Goal: Complete application form: Complete application form

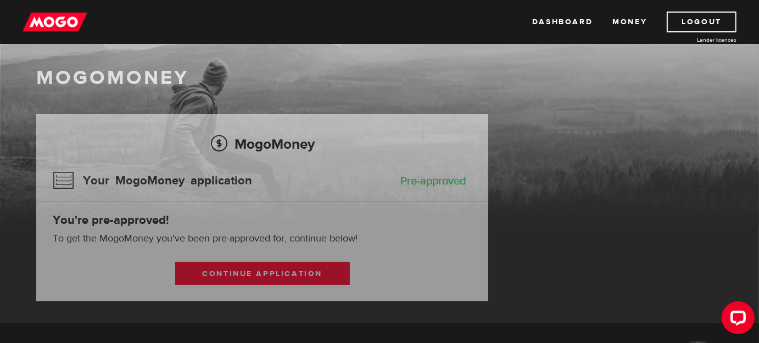
scroll to position [75, 0]
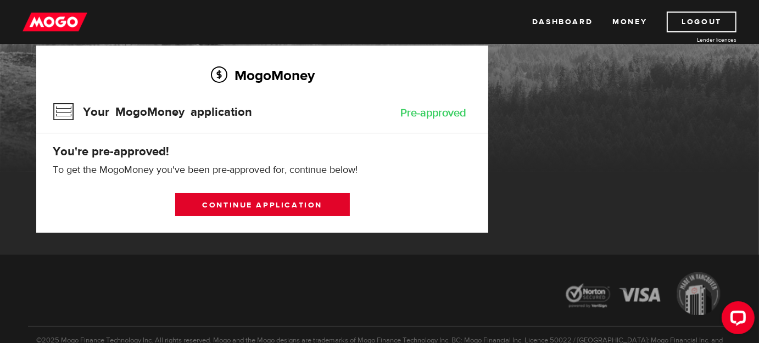
click at [280, 202] on link "Continue application" at bounding box center [262, 204] width 175 height 23
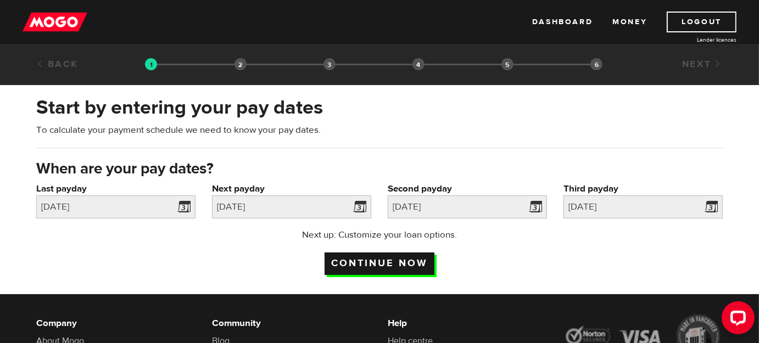
click at [378, 265] on input "Continue now" at bounding box center [380, 264] width 110 height 23
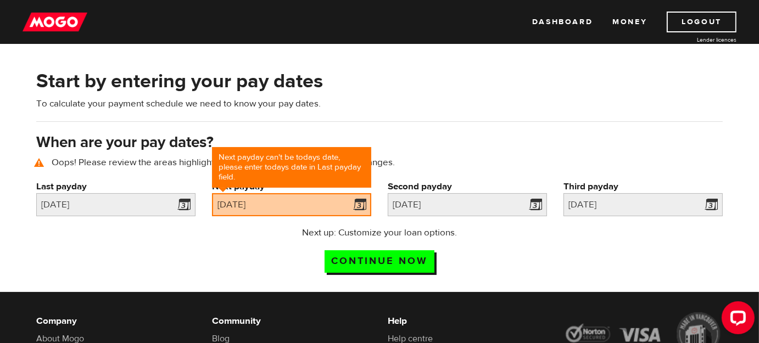
scroll to position [50, 0]
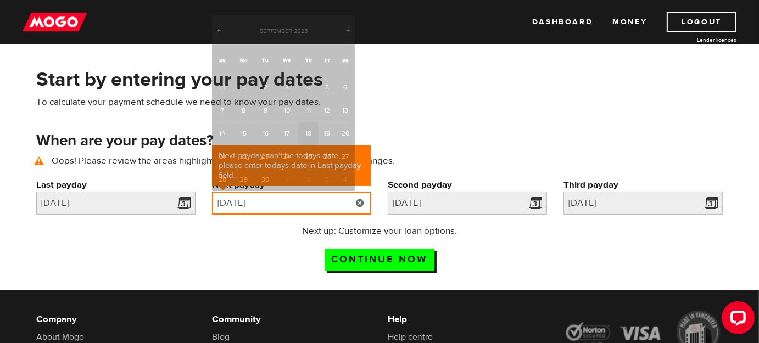
click at [341, 202] on input "2025/09/18" at bounding box center [291, 203] width 159 height 23
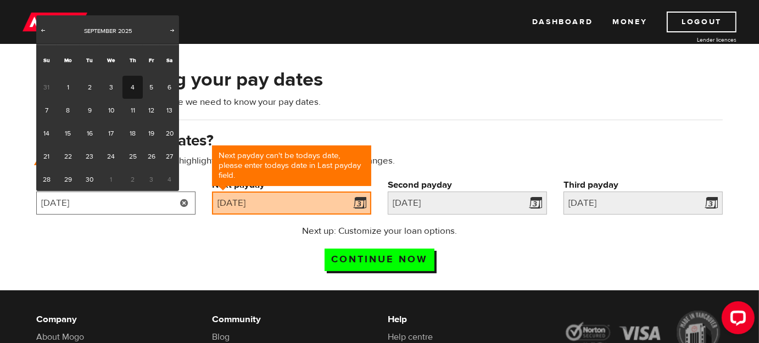
click at [149, 205] on input "2025/09/04" at bounding box center [115, 203] width 159 height 23
click at [132, 140] on link "18" at bounding box center [132, 133] width 20 height 23
type input "2025/09/18"
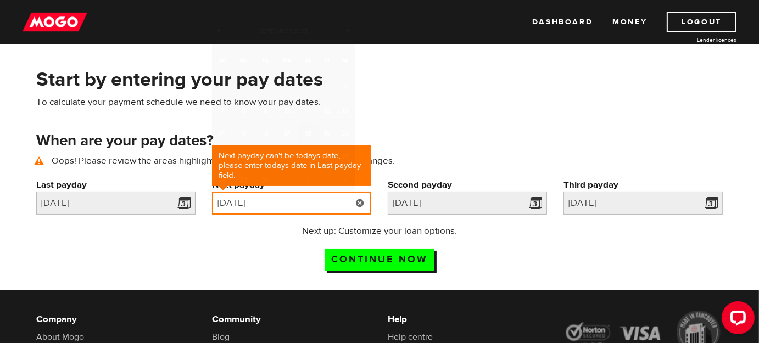
click at [289, 208] on input "2025/09/18" at bounding box center [291, 203] width 159 height 23
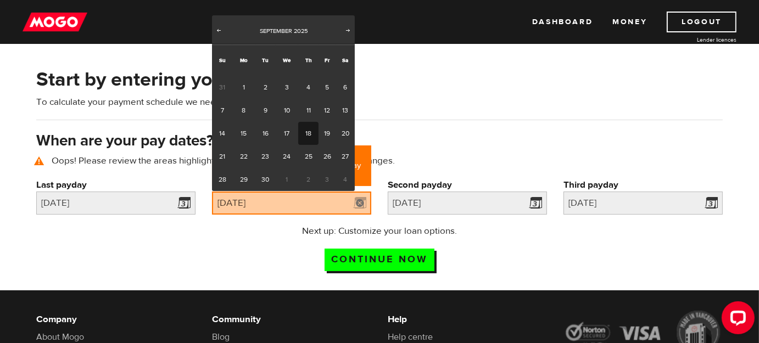
click at [306, 178] on span "2" at bounding box center [308, 179] width 20 height 23
click at [348, 32] on span "Next" at bounding box center [348, 30] width 9 height 9
click at [305, 88] on link "2" at bounding box center [308, 87] width 20 height 23
type input "[DATE]"
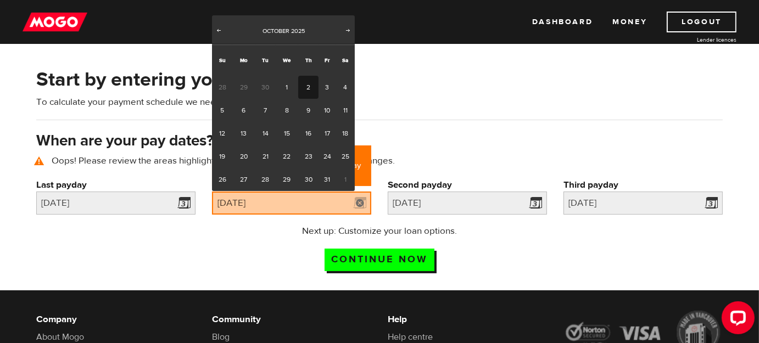
type input "[DATE]"
type input "2025/10/30"
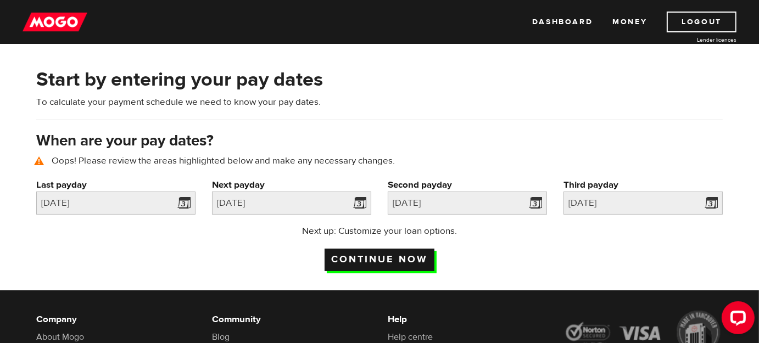
click at [373, 259] on input "Continue now" at bounding box center [380, 260] width 110 height 23
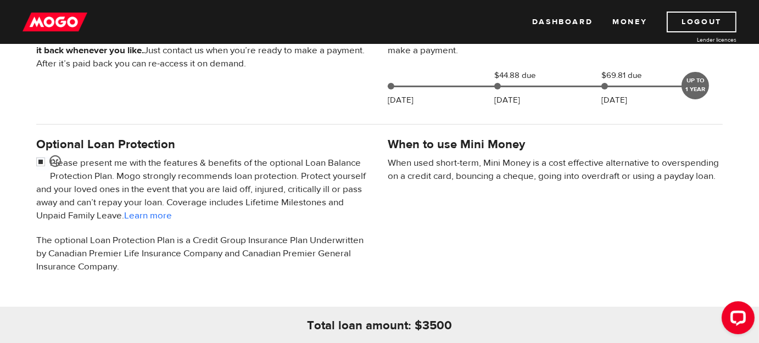
scroll to position [284, 0]
click at [40, 159] on input "checkbox" at bounding box center [43, 164] width 14 height 14
checkbox input "false"
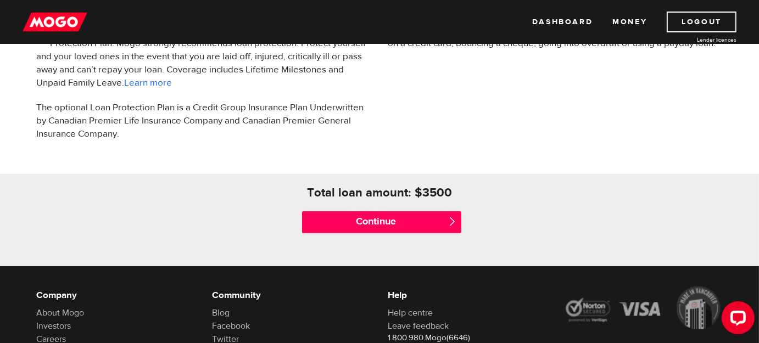
scroll to position [418, 0]
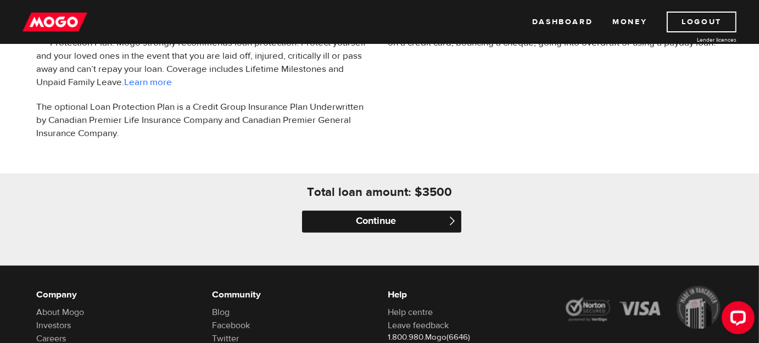
click at [388, 220] on input "Continue" at bounding box center [381, 222] width 159 height 22
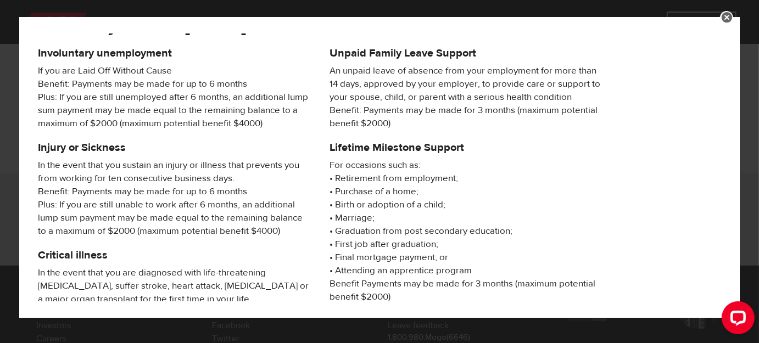
scroll to position [0, 0]
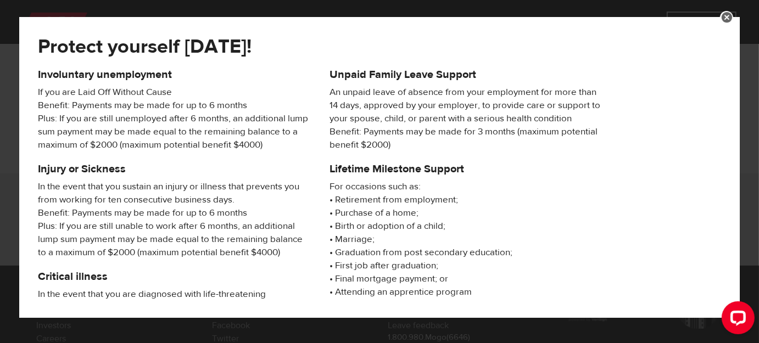
click at [728, 17] on link at bounding box center [726, 17] width 13 height 13
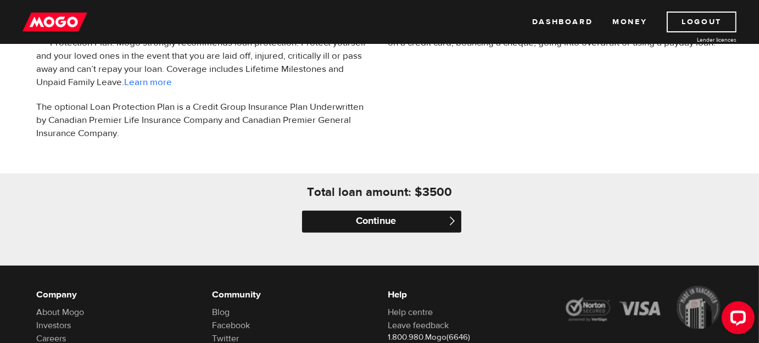
click at [384, 217] on input "Continue" at bounding box center [381, 222] width 159 height 22
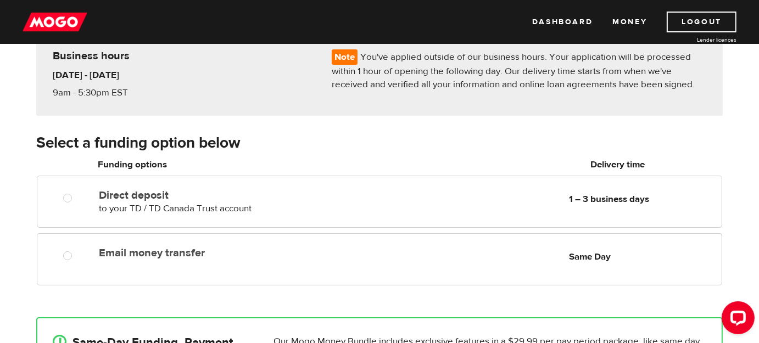
scroll to position [102, 0]
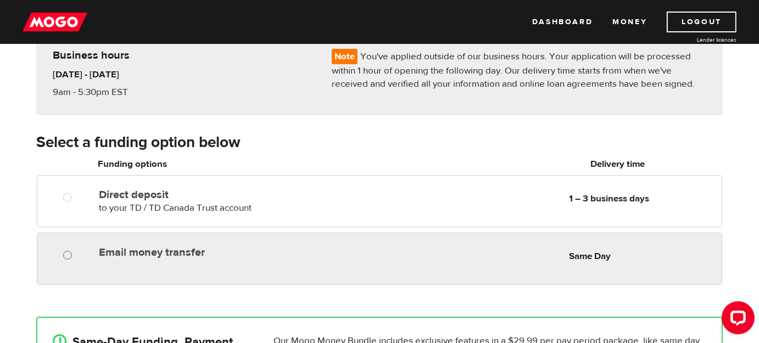
radio input "true"
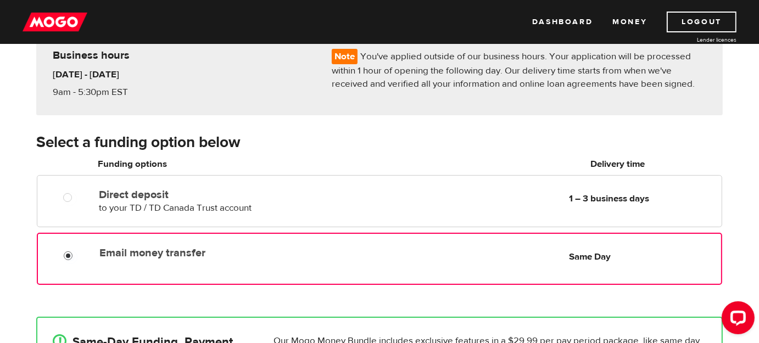
click at [66, 254] on input "Email money transfer" at bounding box center [71, 257] width 14 height 14
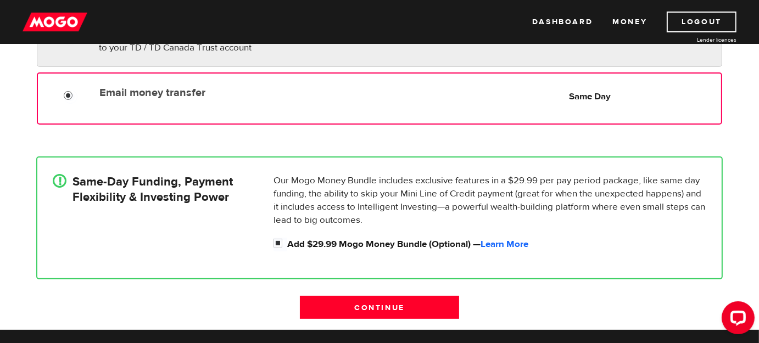
scroll to position [264, 0]
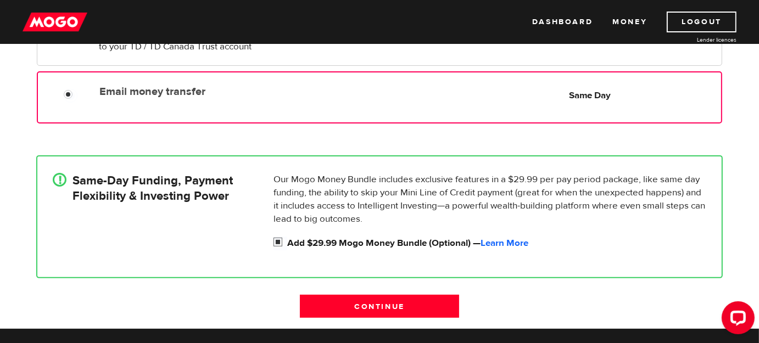
click at [280, 244] on input "Add $29.99 Mogo Money Bundle (Optional) — Learn More" at bounding box center [280, 244] width 14 height 14
checkbox input "false"
radio input "false"
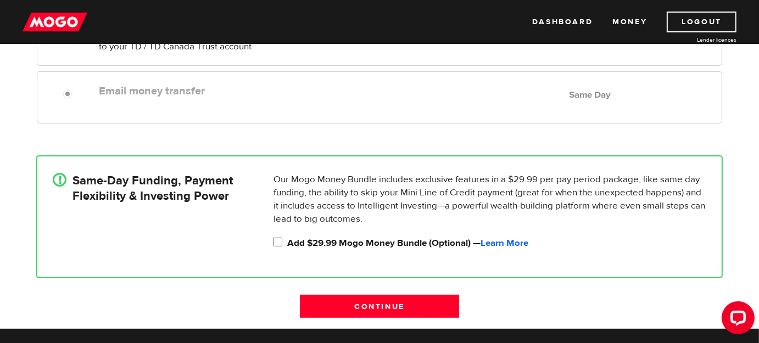
click at [241, 232] on div "! Same-Day Funding, Payment Flexibility & Investing Power" at bounding box center [158, 214] width 221 height 82
click at [356, 304] on input "Continue" at bounding box center [379, 306] width 159 height 23
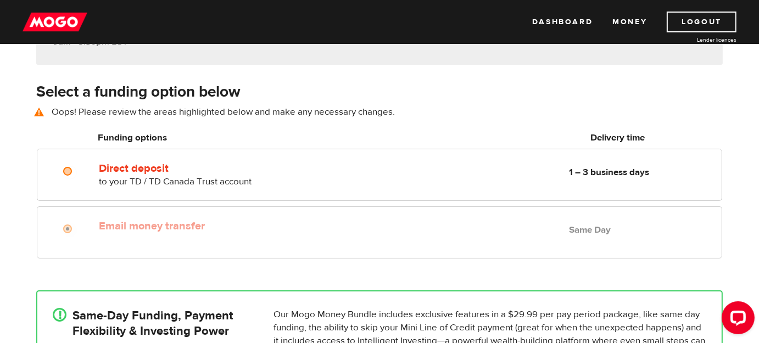
scroll to position [152, 0]
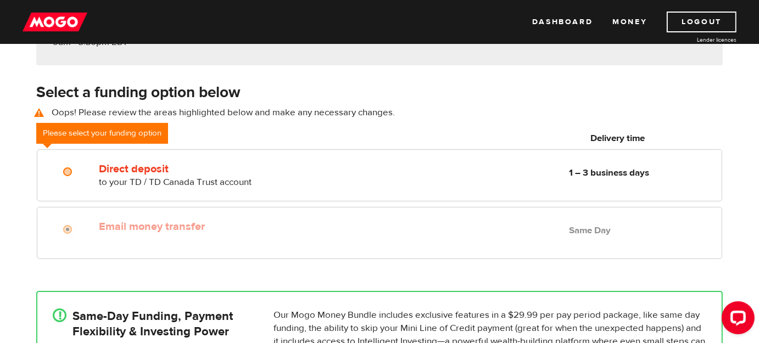
click at [98, 102] on div "Select a funding option below Oops! Please review the areas highlighted below a…" at bounding box center [379, 106] width 703 height 48
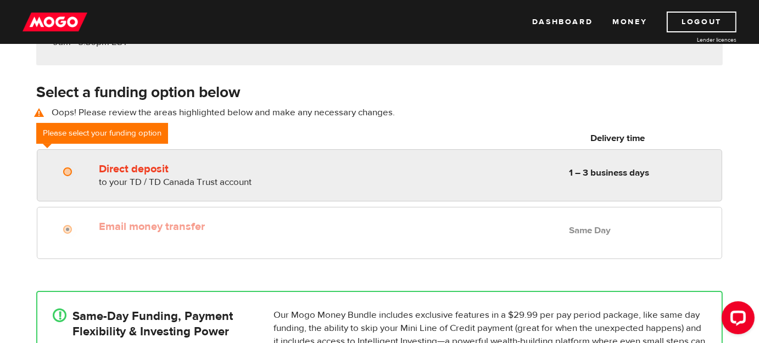
radio input "true"
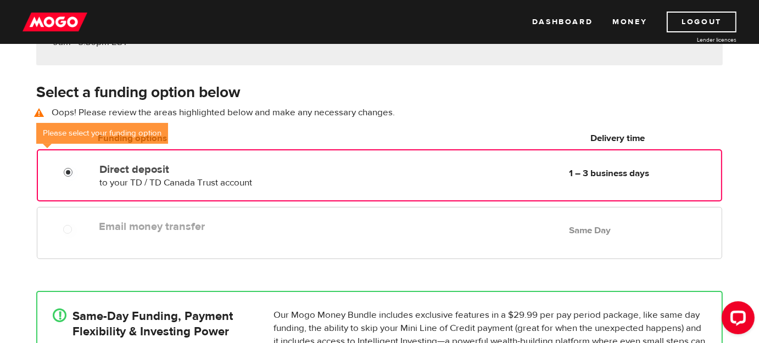
click at [64, 173] on input "Direct deposit" at bounding box center [71, 174] width 14 height 14
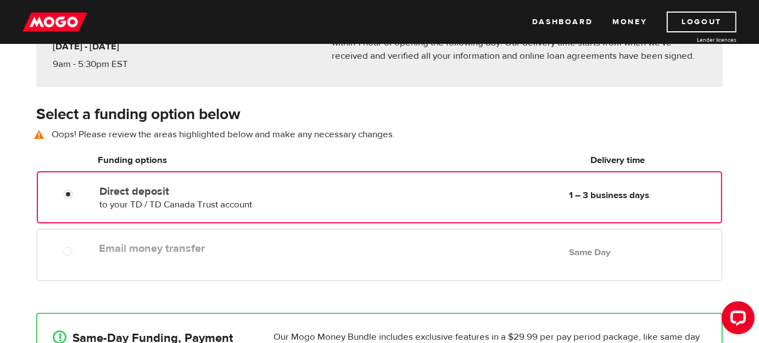
scroll to position [130, 0]
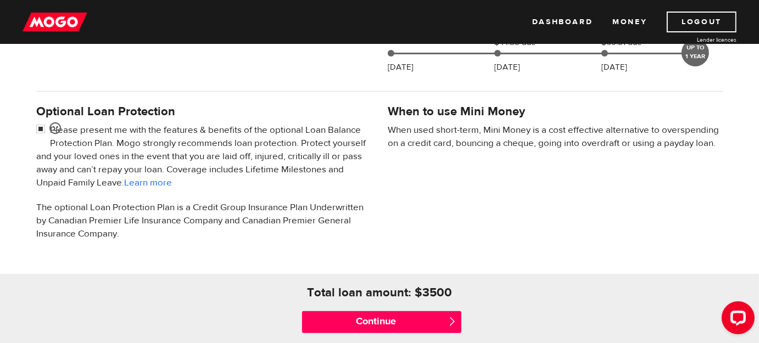
scroll to position [314, 0]
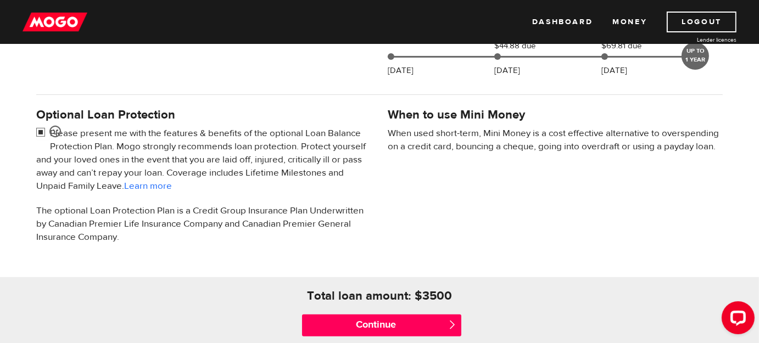
click at [38, 130] on input "checkbox" at bounding box center [43, 134] width 14 height 14
click at [41, 130] on input "checkbox" at bounding box center [43, 134] width 14 height 14
checkbox input "false"
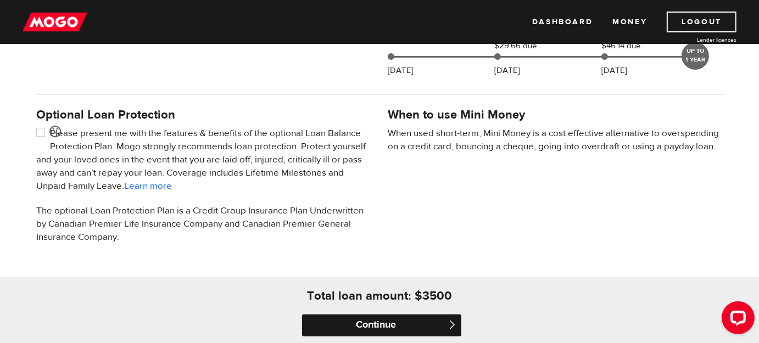
click at [365, 327] on input "Continue" at bounding box center [381, 326] width 159 height 22
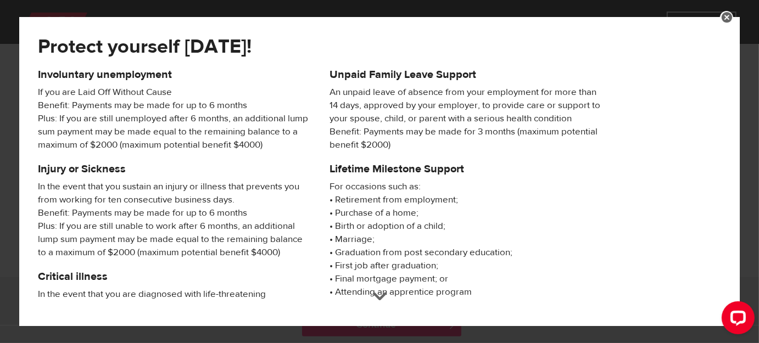
click at [728, 19] on link at bounding box center [726, 17] width 13 height 13
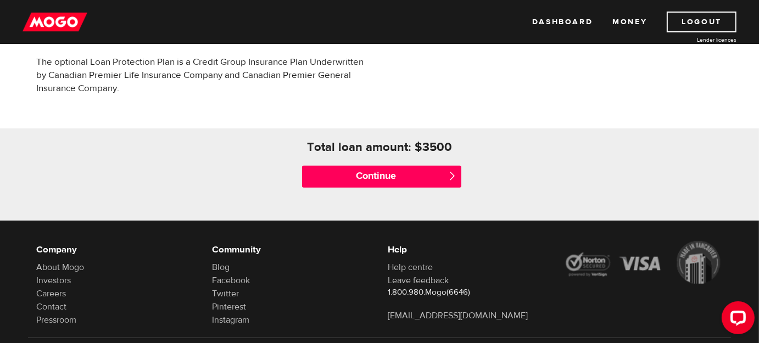
scroll to position [463, 0]
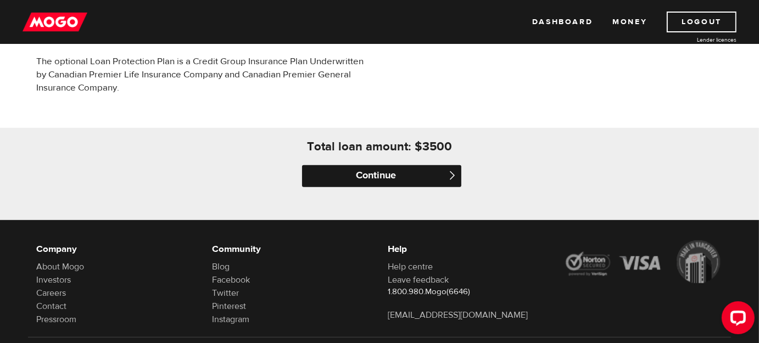
click at [373, 175] on input "Continue" at bounding box center [381, 176] width 159 height 22
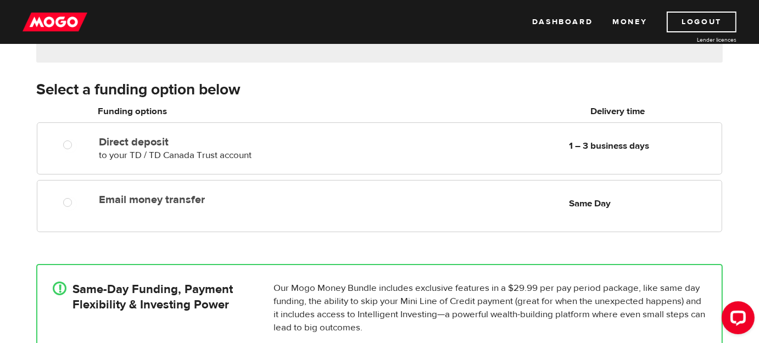
scroll to position [157, 0]
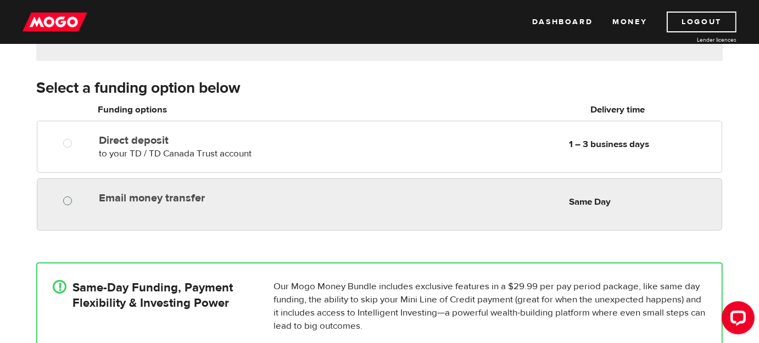
radio input "true"
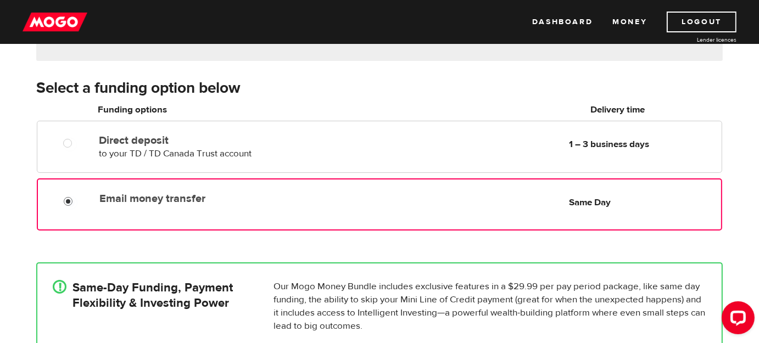
click at [65, 202] on input "Email money transfer" at bounding box center [71, 203] width 14 height 14
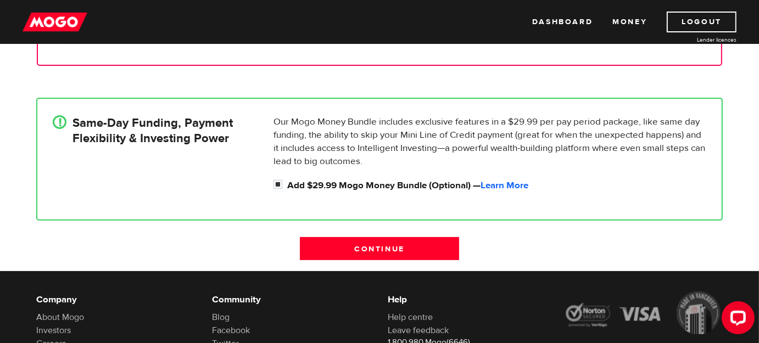
scroll to position [323, 0]
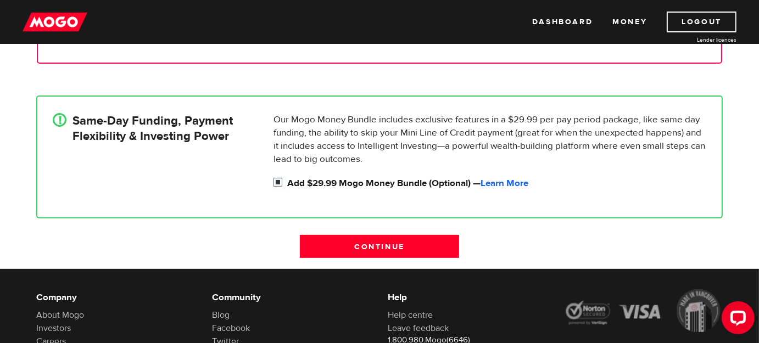
click at [278, 184] on input "Add $29.99 Mogo Money Bundle (Optional) — Learn More" at bounding box center [280, 184] width 14 height 14
checkbox input "false"
radio input "false"
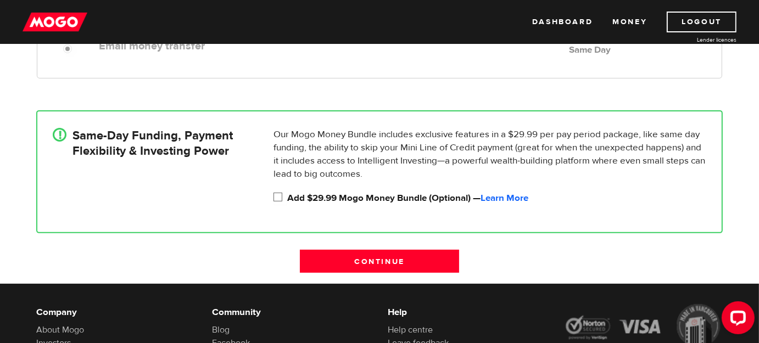
scroll to position [310, 0]
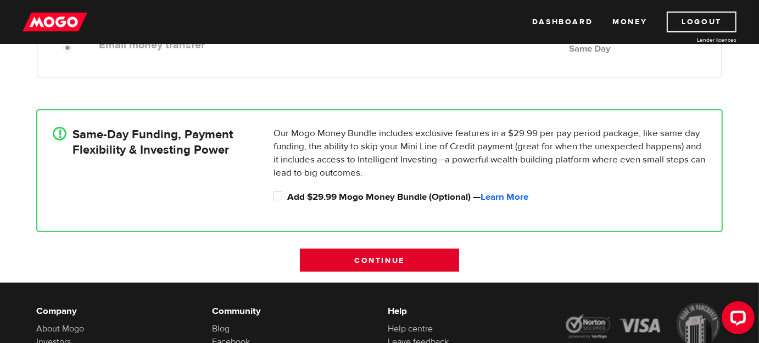
click at [364, 256] on input "Continue" at bounding box center [379, 260] width 159 height 23
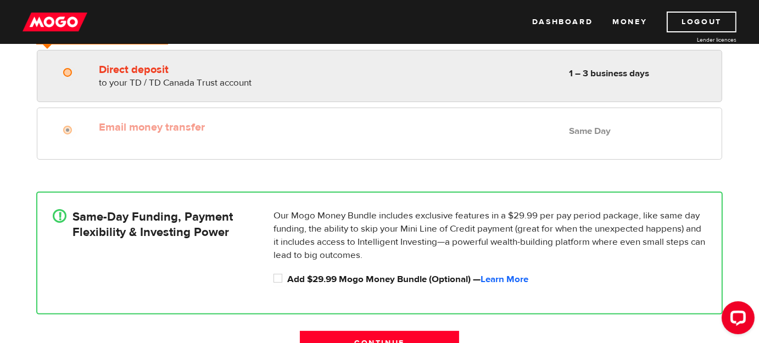
scroll to position [267, 0]
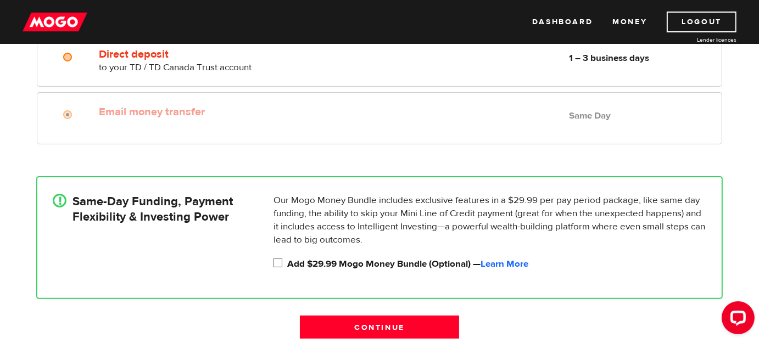
click at [279, 262] on input "Add $29.99 Mogo Money Bundle (Optional) — Learn More" at bounding box center [280, 265] width 14 height 14
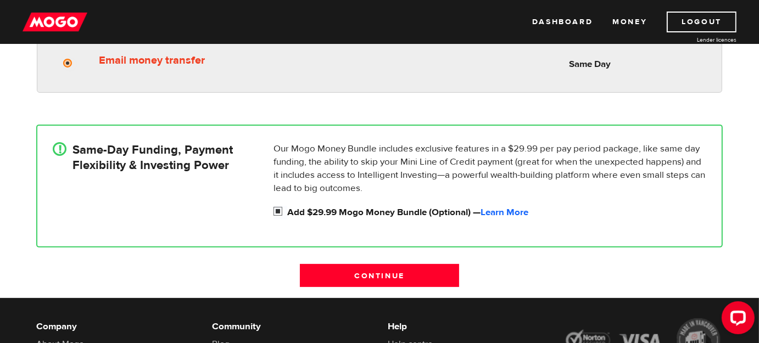
scroll to position [317, 0]
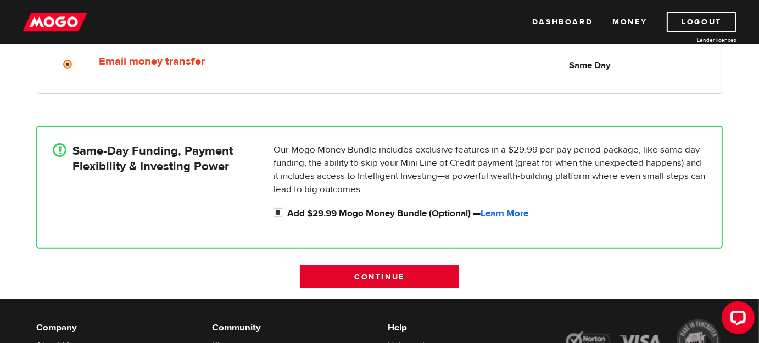
click at [374, 277] on input "Continue" at bounding box center [379, 276] width 159 height 23
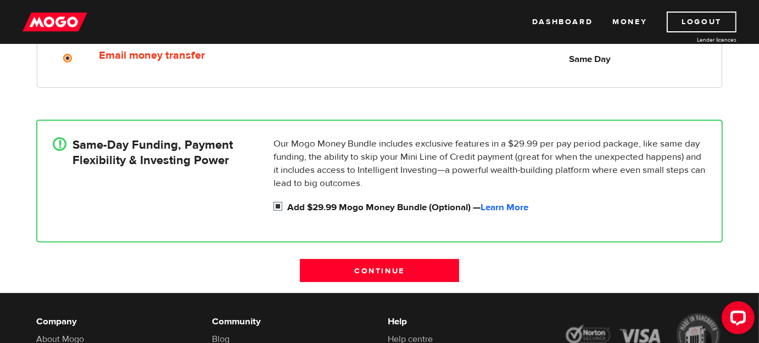
click at [277, 204] on input "Add $29.99 Mogo Money Bundle (Optional) — Learn More" at bounding box center [280, 208] width 14 height 14
checkbox input "false"
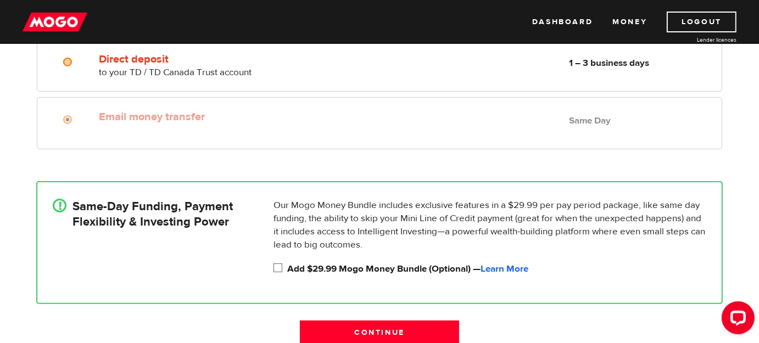
scroll to position [255, 0]
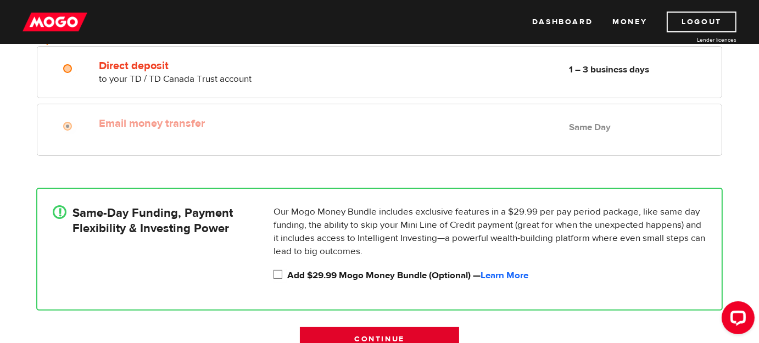
click at [317, 331] on input "Continue" at bounding box center [379, 338] width 159 height 23
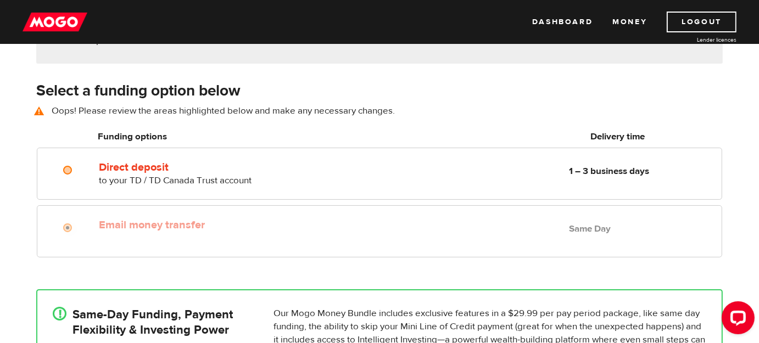
scroll to position [152, 0]
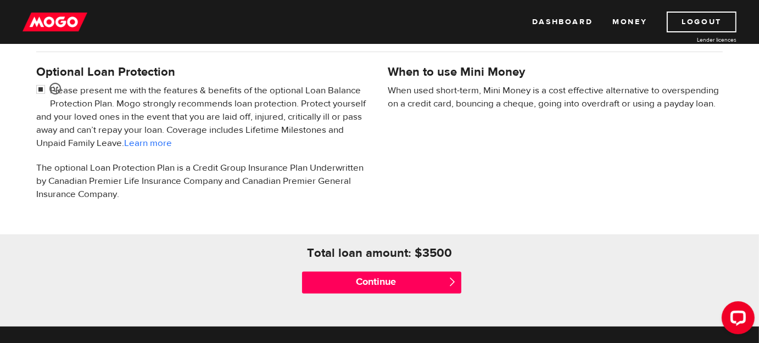
scroll to position [350, 0]
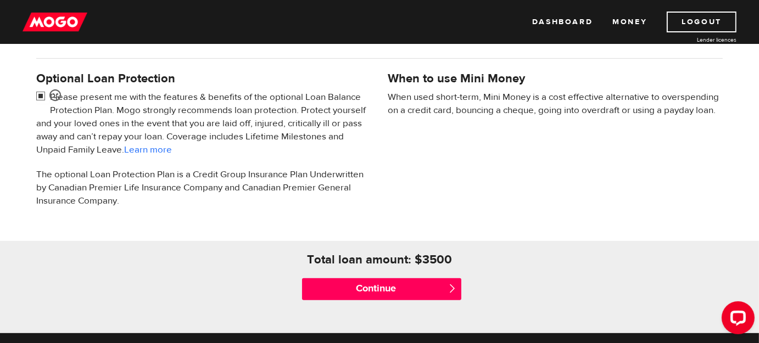
click at [40, 96] on input "checkbox" at bounding box center [43, 98] width 14 height 14
click at [38, 94] on input "checkbox" at bounding box center [43, 98] width 14 height 14
checkbox input "false"
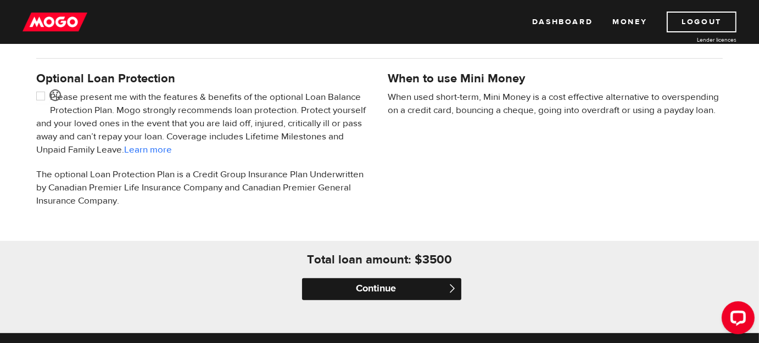
click at [371, 287] on input "Continue" at bounding box center [381, 289] width 159 height 22
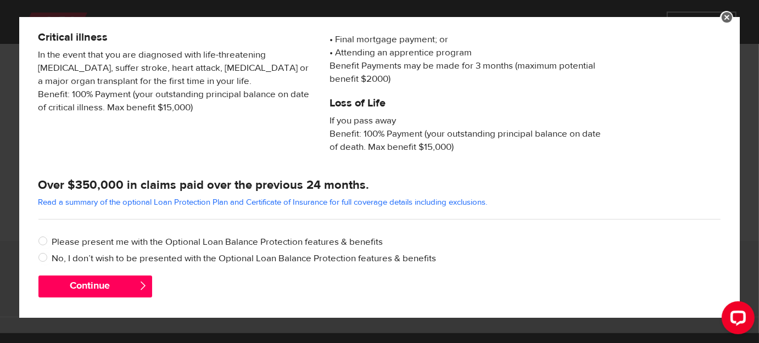
scroll to position [240, 0]
click at [44, 256] on input "No, I don’t wish to be presented with the Optional Loan Balance Protection feat…" at bounding box center [45, 259] width 14 height 14
radio input "true"
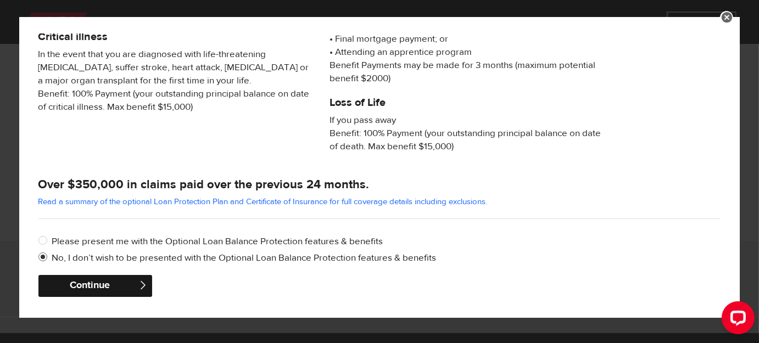
click at [88, 288] on button "Continue" at bounding box center [95, 286] width 114 height 22
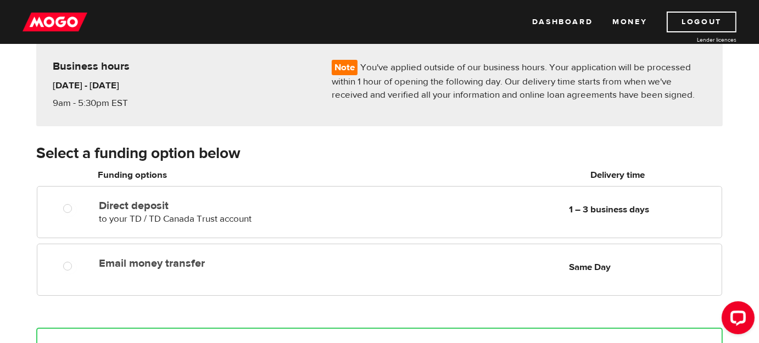
scroll to position [154, 0]
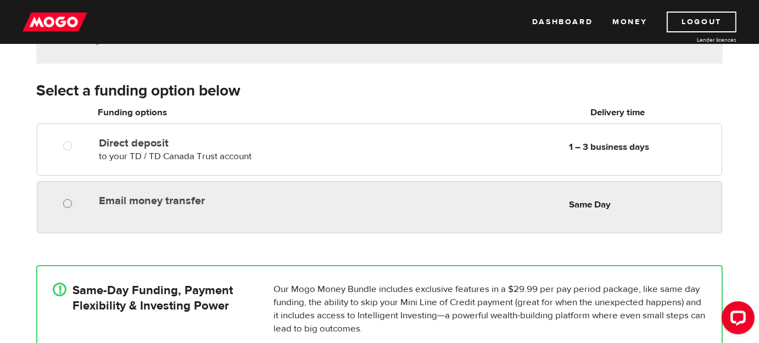
radio input "true"
click at [66, 206] on input "Email money transfer" at bounding box center [70, 205] width 14 height 14
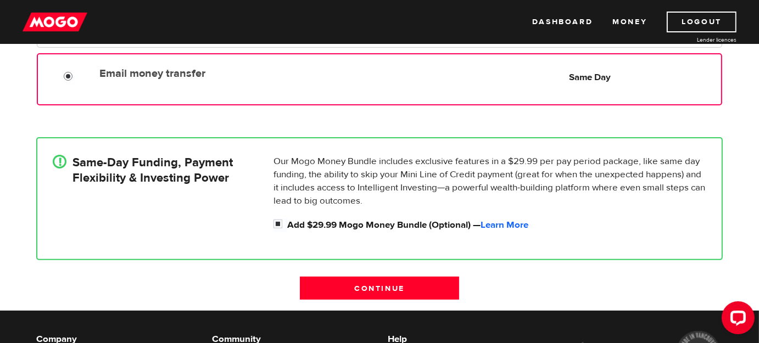
scroll to position [282, 0]
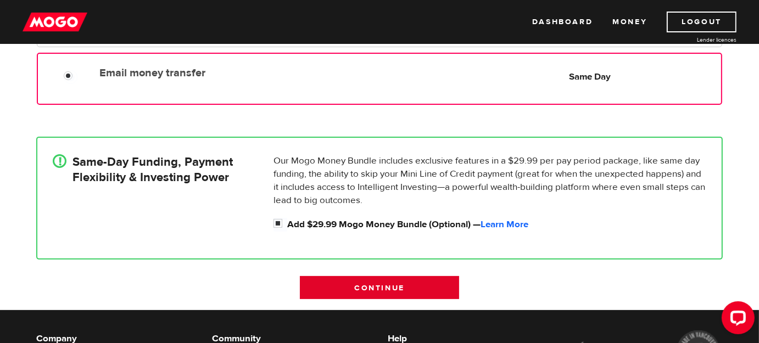
click at [352, 286] on input "Continue" at bounding box center [379, 287] width 159 height 23
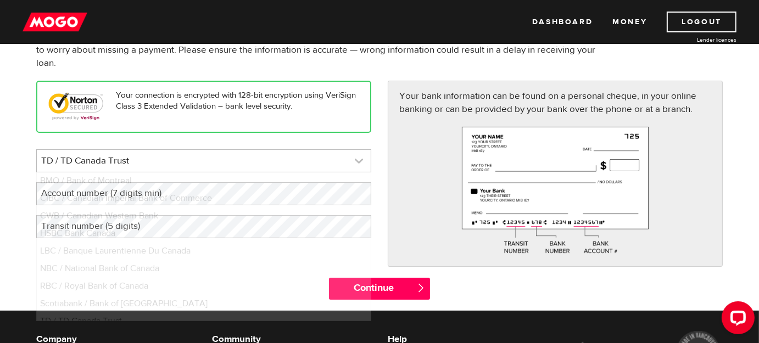
scroll to position [9, 0]
click at [359, 160] on link at bounding box center [204, 161] width 334 height 22
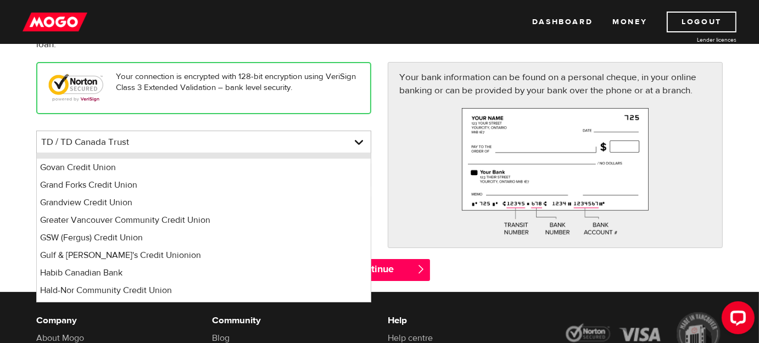
scroll to position [3796, 0]
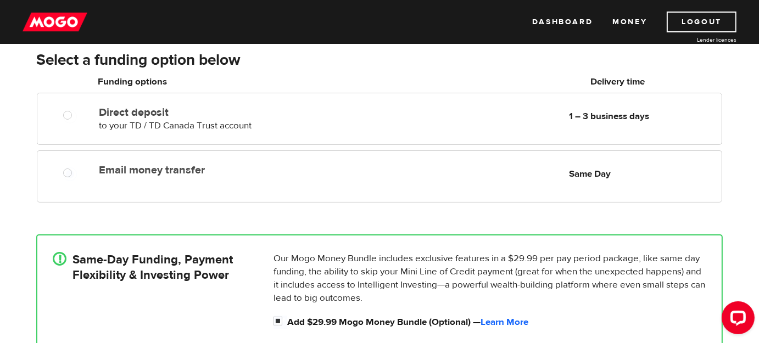
scroll to position [184, 0]
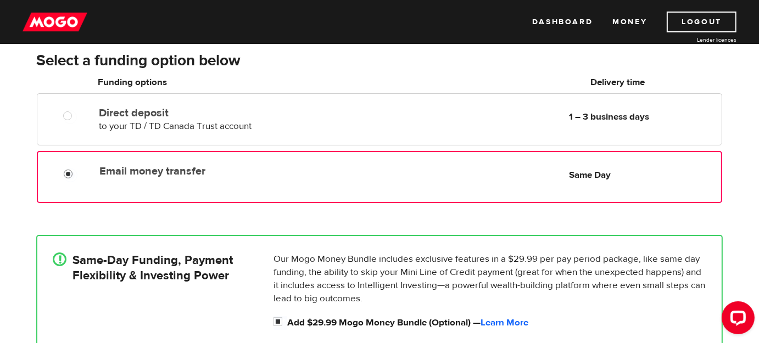
click at [67, 171] on input "Email money transfer" at bounding box center [71, 176] width 14 height 14
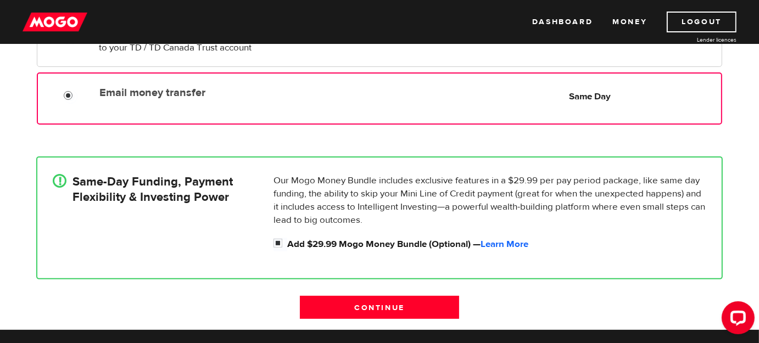
scroll to position [263, 0]
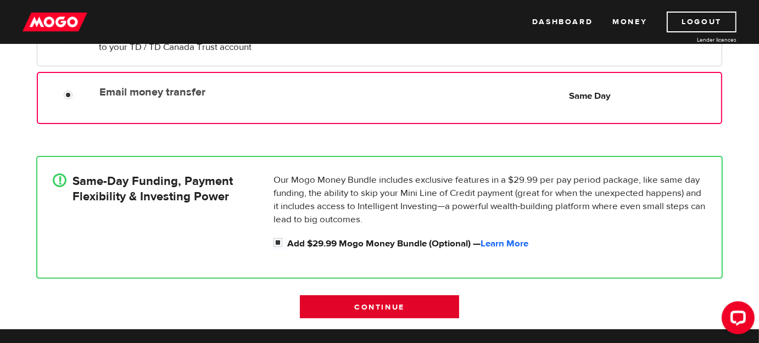
click at [368, 306] on input "Continue" at bounding box center [379, 306] width 159 height 23
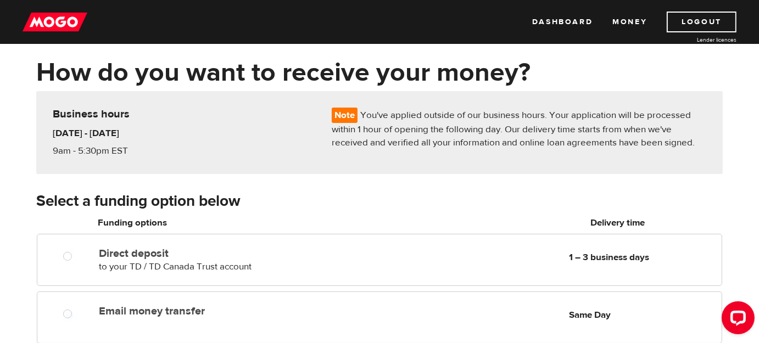
scroll to position [32, 0]
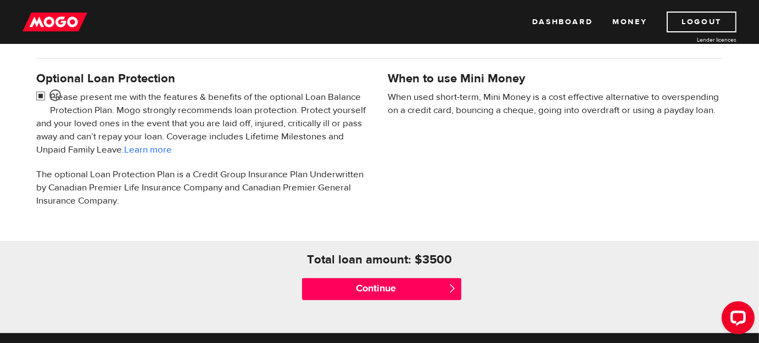
click at [37, 94] on input "checkbox" at bounding box center [43, 98] width 14 height 14
click at [42, 95] on input "checkbox" at bounding box center [43, 98] width 14 height 14
checkbox input "false"
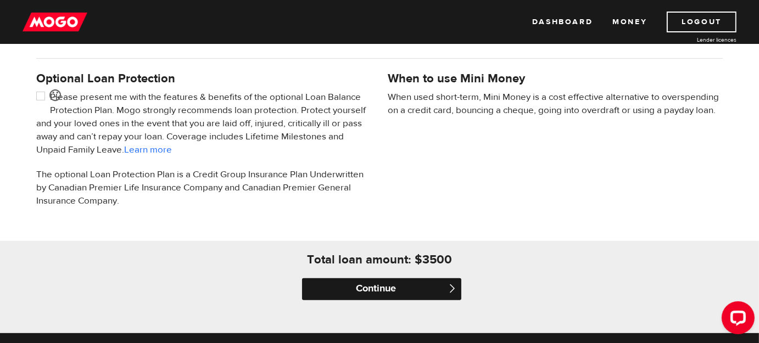
click at [383, 291] on input "Continue" at bounding box center [381, 289] width 159 height 22
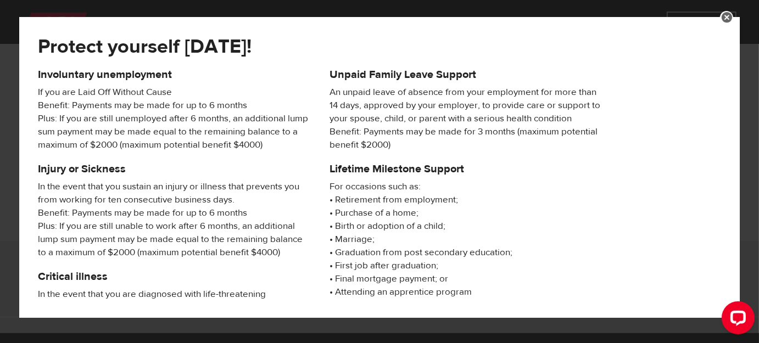
click at [727, 18] on link at bounding box center [726, 17] width 13 height 13
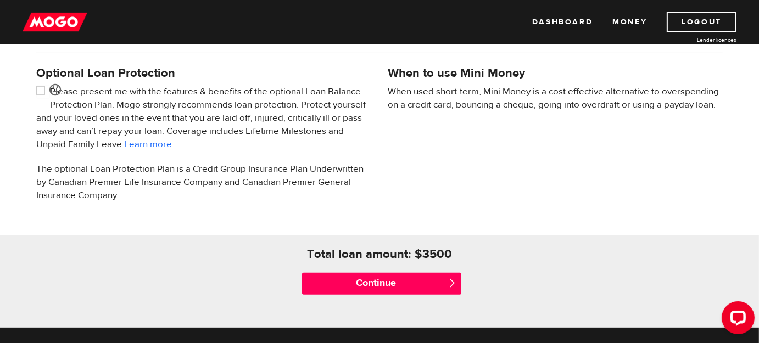
scroll to position [357, 0]
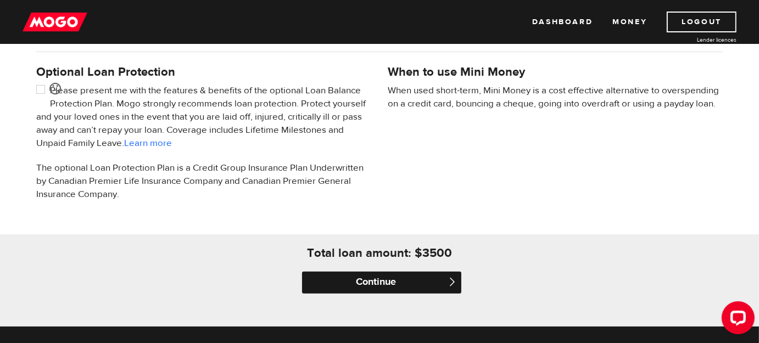
click at [372, 283] on input "Continue" at bounding box center [381, 283] width 159 height 22
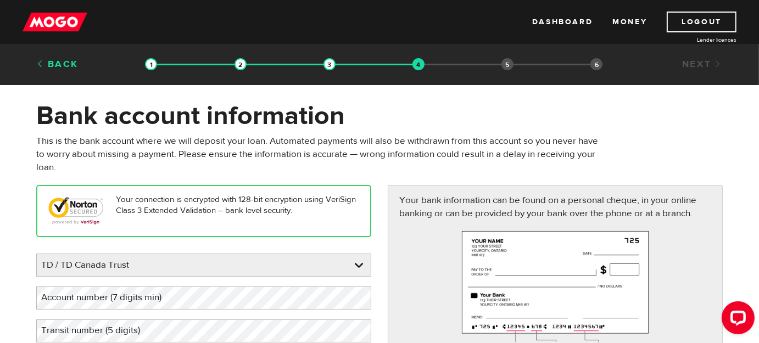
click at [57, 66] on link "Back" at bounding box center [57, 64] width 42 height 12
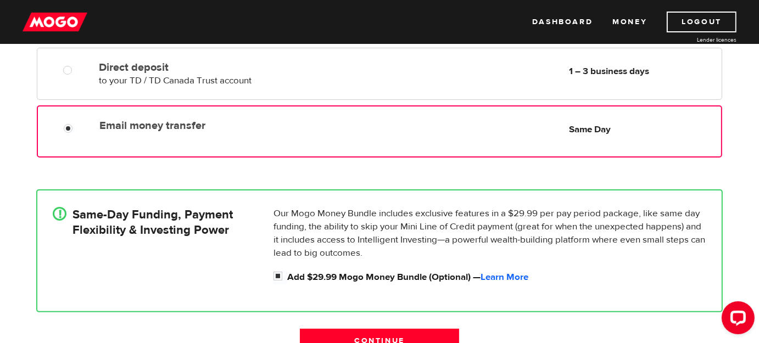
scroll to position [232, 0]
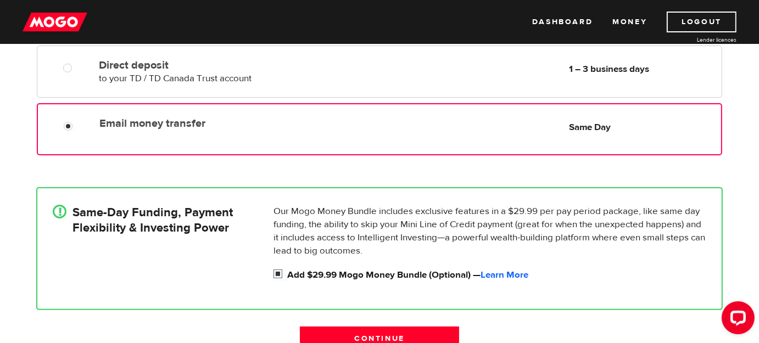
click at [277, 274] on input "Add $29.99 Mogo Money Bundle (Optional) — Learn More" at bounding box center [280, 276] width 14 height 14
checkbox input "false"
radio input "false"
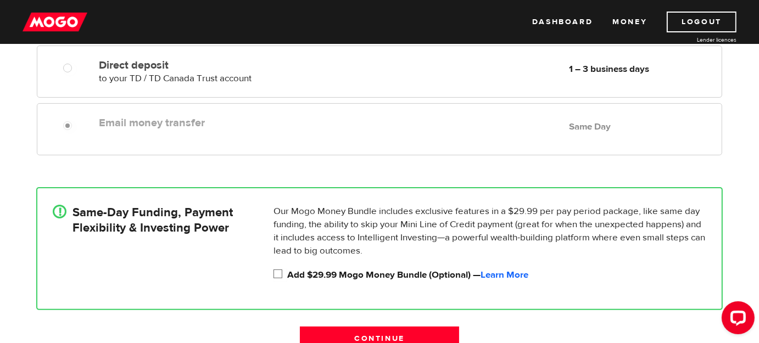
click at [280, 270] on input "Add $29.99 Mogo Money Bundle (Optional) — Learn More" at bounding box center [280, 276] width 14 height 14
checkbox input "true"
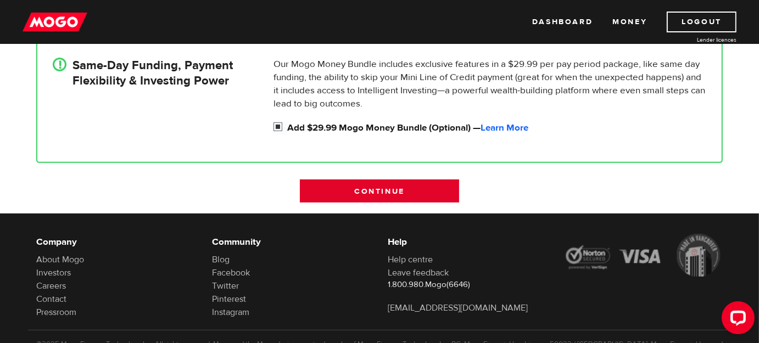
scroll to position [383, 0]
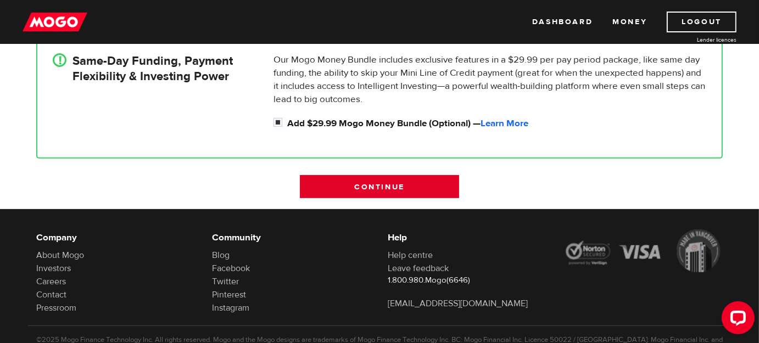
click at [395, 183] on input "Continue" at bounding box center [379, 186] width 159 height 23
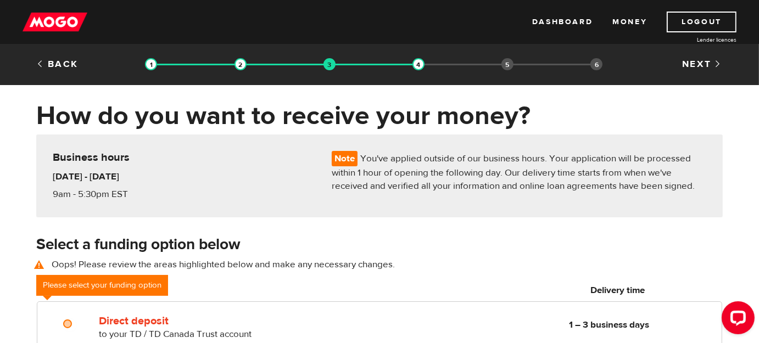
scroll to position [14, 0]
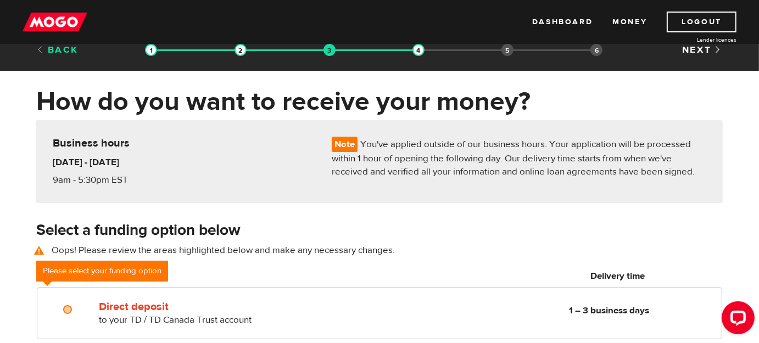
click at [50, 46] on link "Back" at bounding box center [57, 50] width 42 height 12
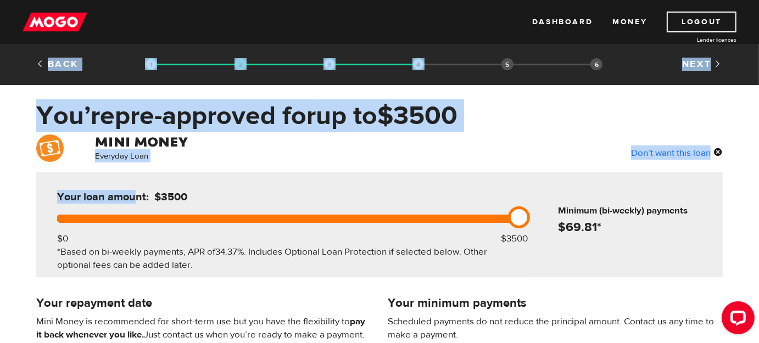
drag, startPoint x: 0, startPoint y: 0, endPoint x: 133, endPoint y: 193, distance: 234.6
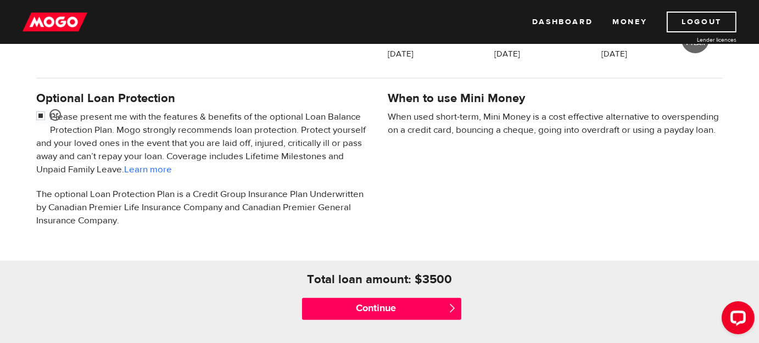
scroll to position [336, 0]
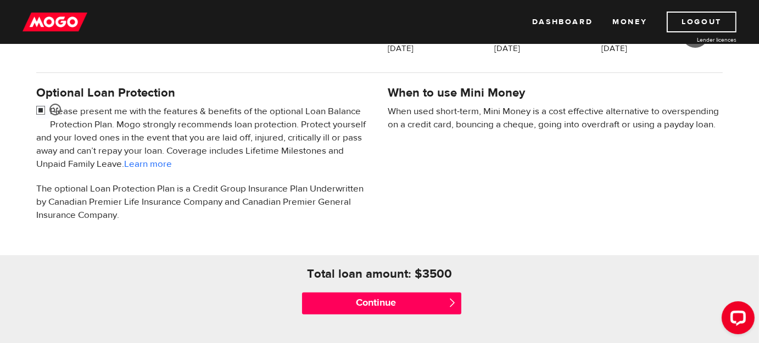
click at [42, 108] on input "checkbox" at bounding box center [43, 112] width 14 height 14
checkbox input "false"
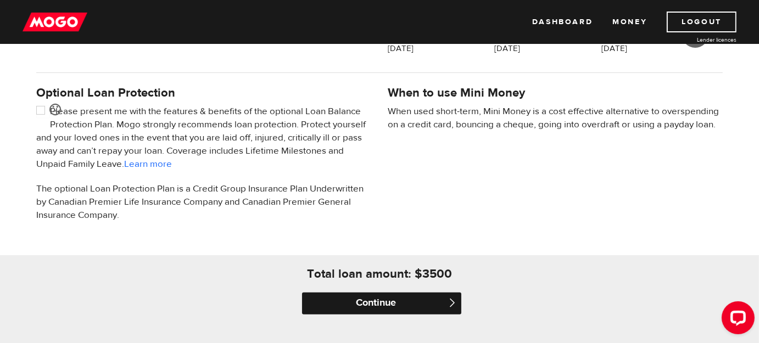
click at [382, 304] on input "Continue" at bounding box center [381, 304] width 159 height 22
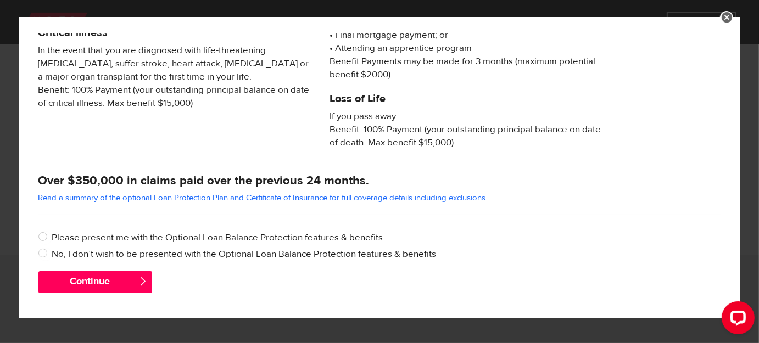
scroll to position [245, 0]
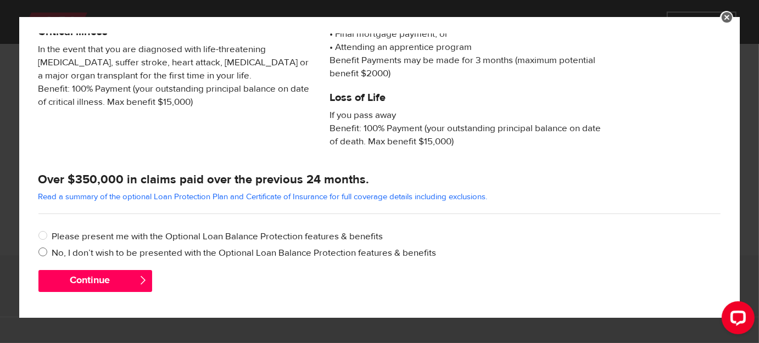
click at [43, 251] on input "No, I don’t wish to be presented with the Optional Loan Balance Protection feat…" at bounding box center [45, 254] width 14 height 14
radio input "true"
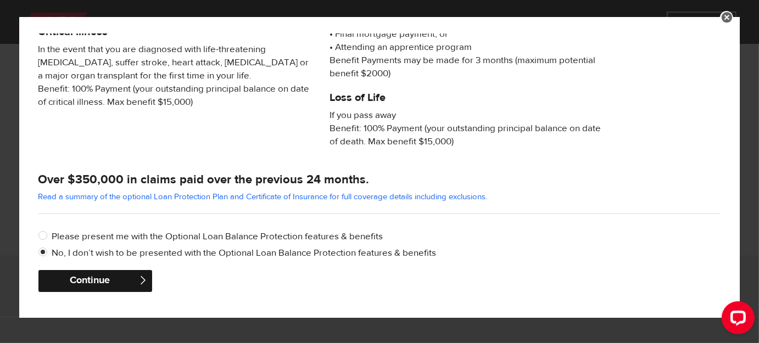
click at [95, 279] on button "Continue" at bounding box center [95, 281] width 114 height 22
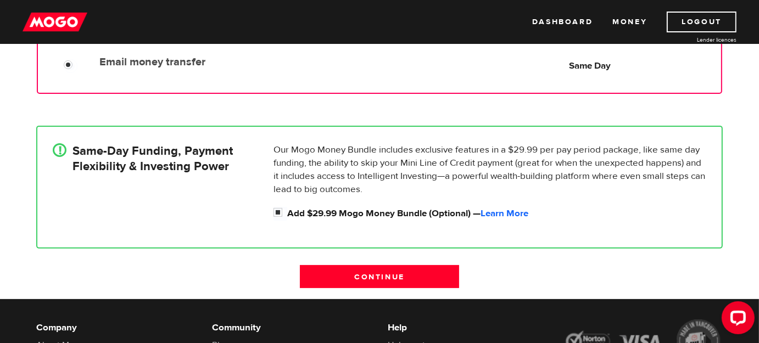
scroll to position [293, 0]
click at [372, 275] on input "Continue" at bounding box center [379, 276] width 159 height 23
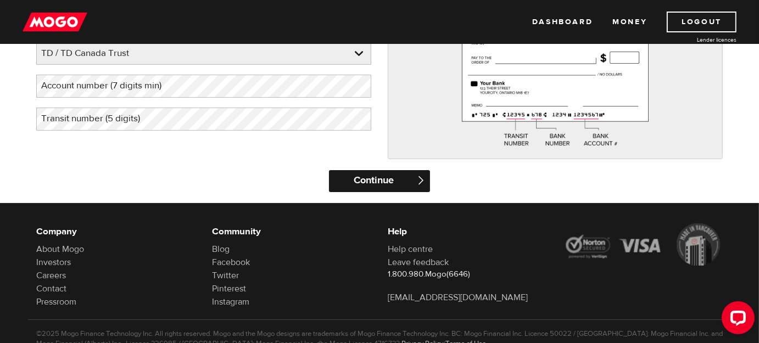
scroll to position [214, 0]
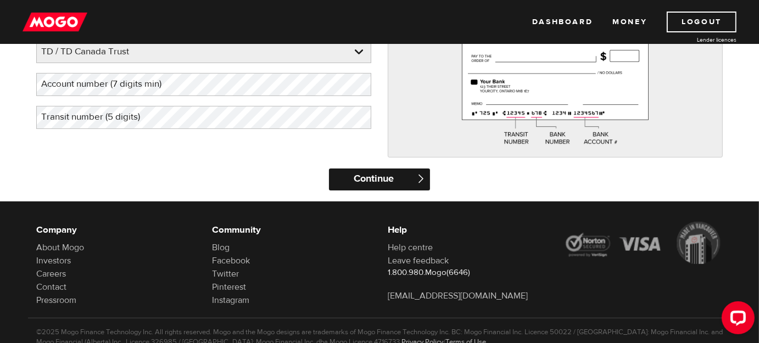
click at [382, 174] on input "Continue" at bounding box center [379, 180] width 100 height 22
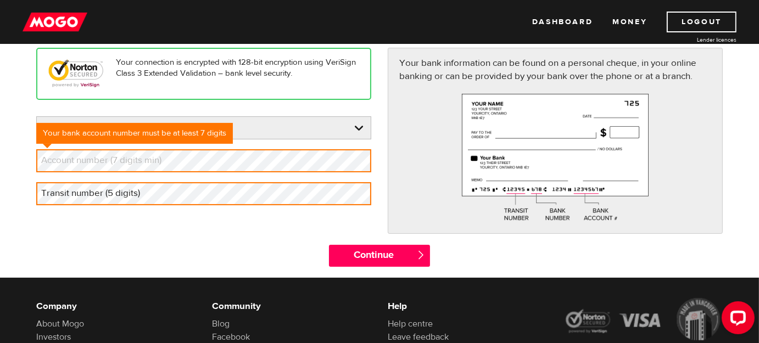
scroll to position [94, 0]
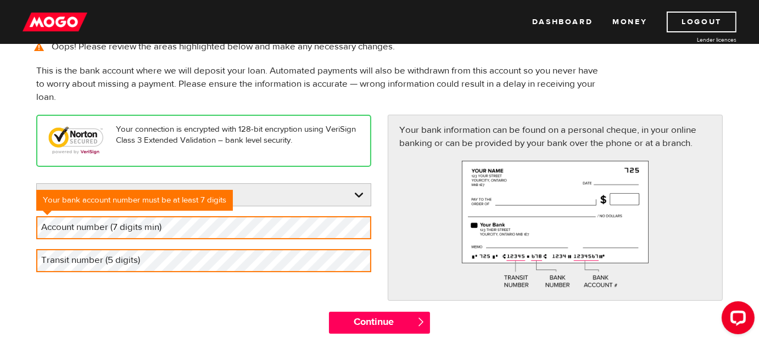
click at [290, 169] on div "Your connection is encrypted with 128-bit encryption using VeriSign Class 3 Ext…" at bounding box center [203, 198] width 351 height 167
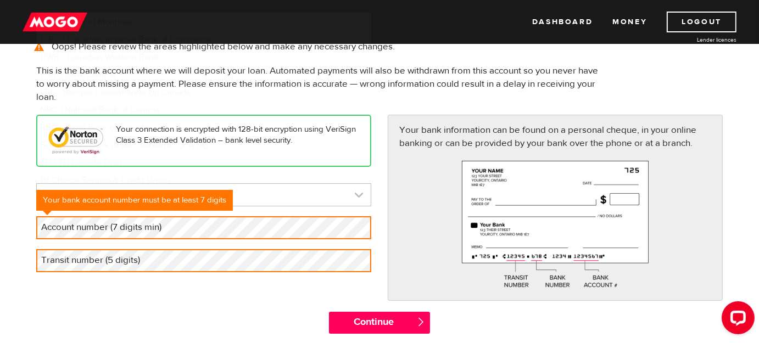
click at [360, 191] on link at bounding box center [204, 195] width 334 height 22
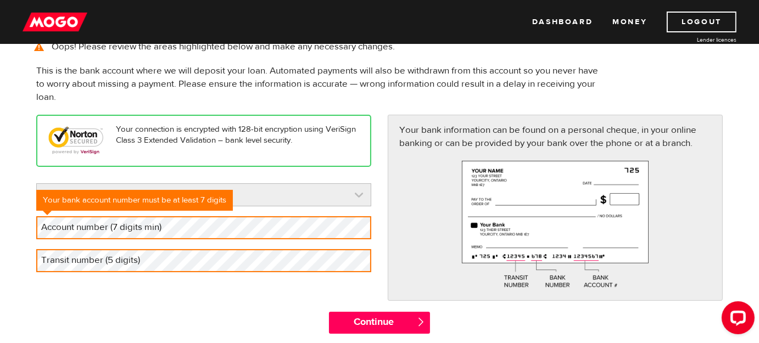
click at [360, 191] on link at bounding box center [204, 195] width 334 height 22
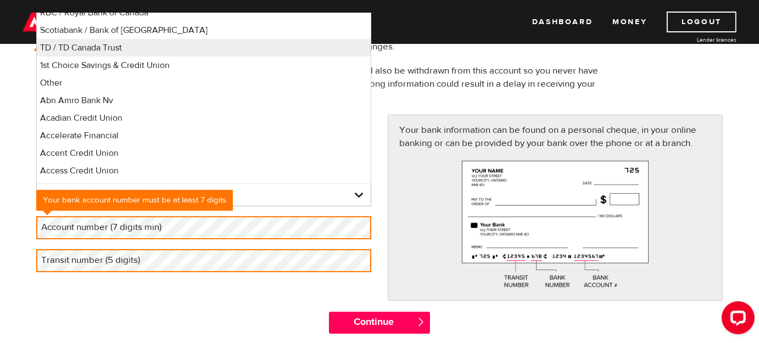
scroll to position [116, 0]
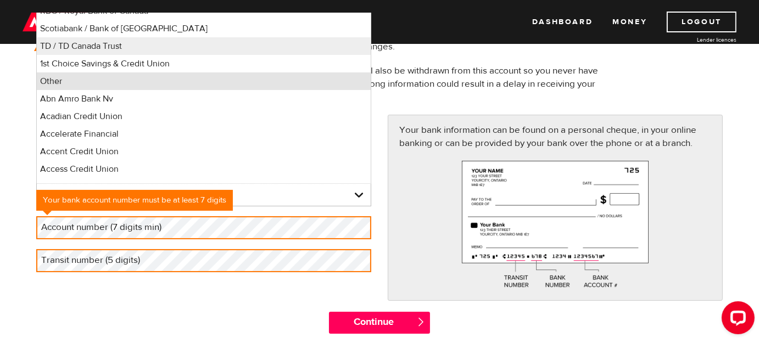
click at [211, 83] on li "Other" at bounding box center [204, 81] width 334 height 18
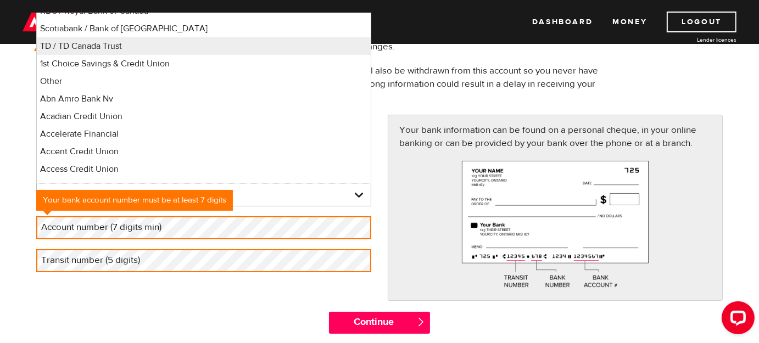
select select "0"
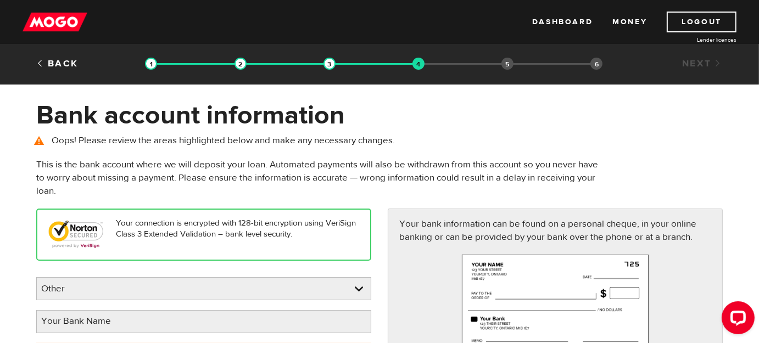
scroll to position [0, 0]
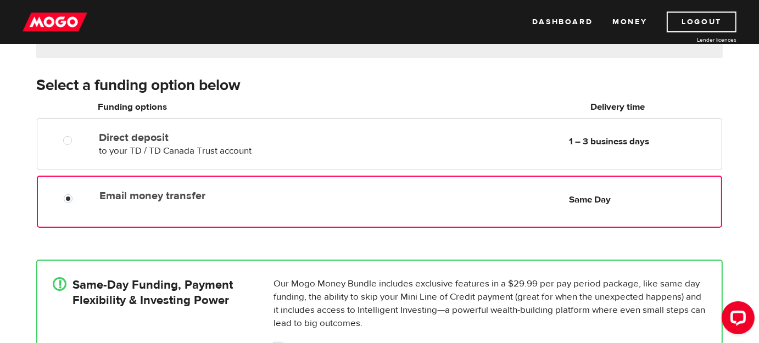
scroll to position [159, 0]
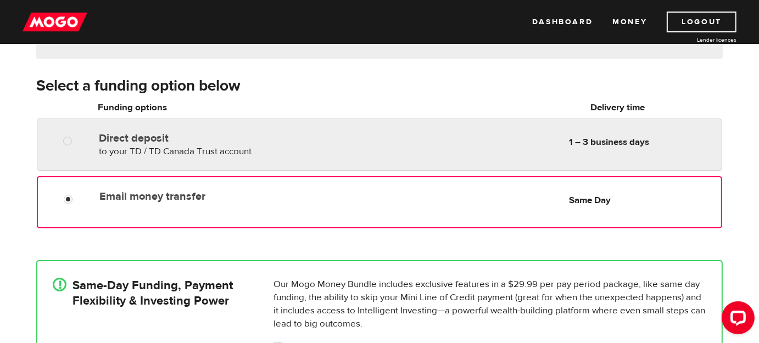
radio input "true"
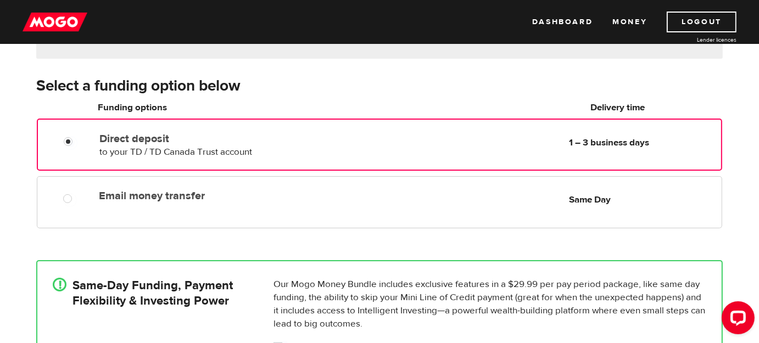
click at [91, 142] on div at bounding box center [72, 143] width 66 height 14
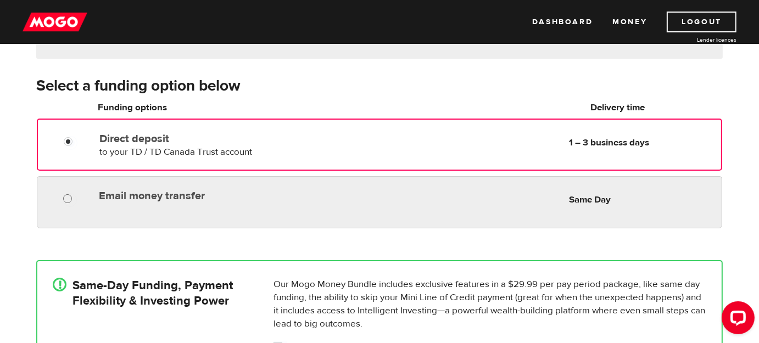
radio input "true"
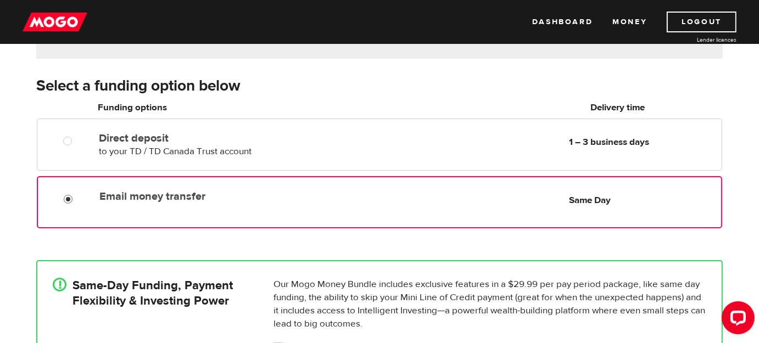
click at [75, 195] on input "Email money transfer" at bounding box center [71, 201] width 14 height 14
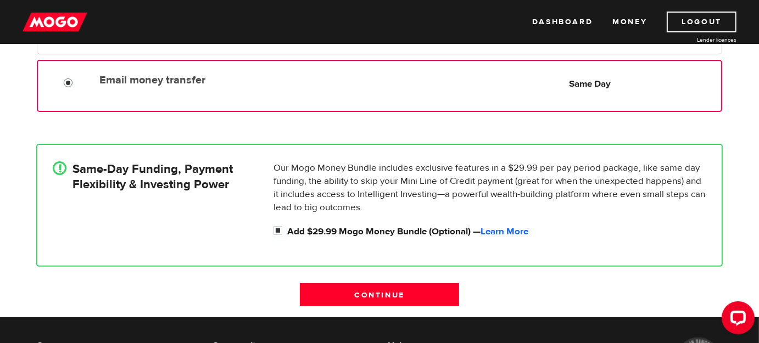
scroll to position [277, 0]
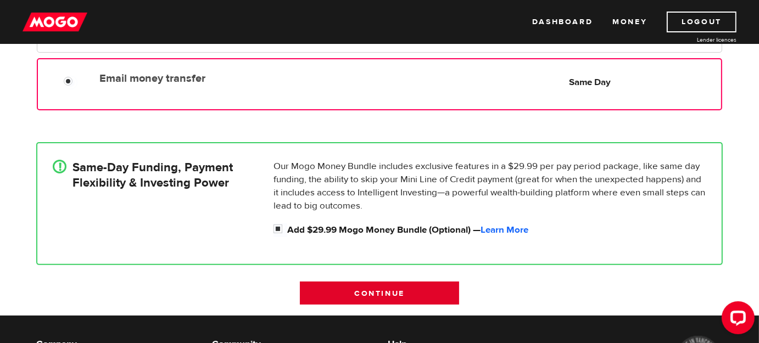
click at [384, 292] on input "Continue" at bounding box center [379, 293] width 159 height 23
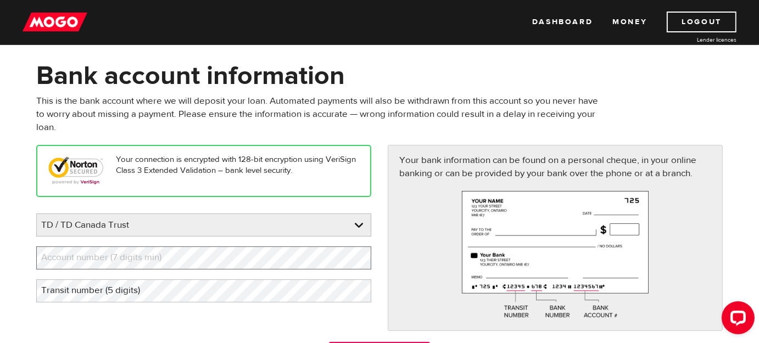
scroll to position [40, 0]
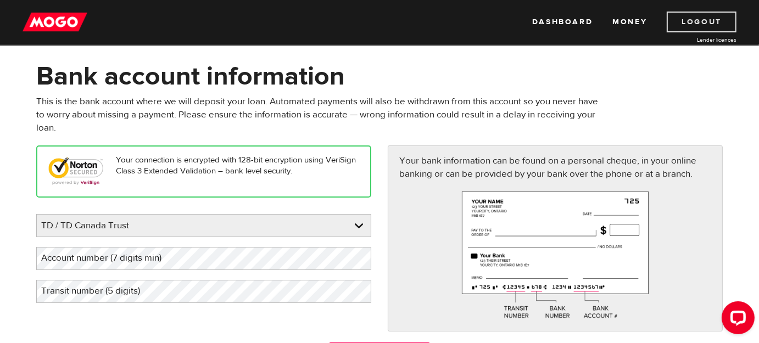
click at [696, 20] on link "Logout" at bounding box center [702, 22] width 70 height 21
